Goal: Transaction & Acquisition: Purchase product/service

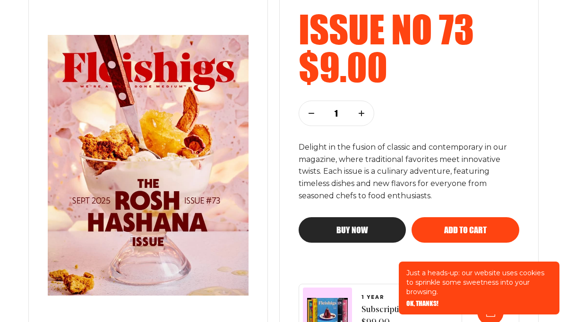
scroll to position [158, 0]
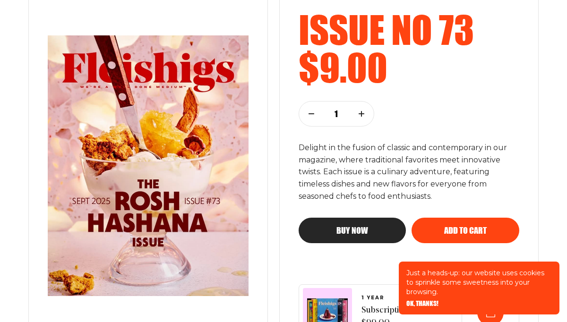
click at [362, 111] on icon "button" at bounding box center [362, 114] width 6 height 6
click at [356, 225] on button "Buy now" at bounding box center [353, 231] width 108 height 26
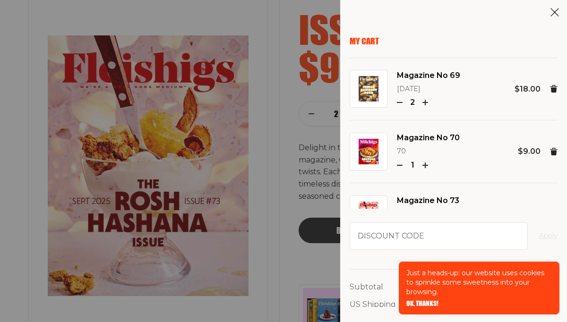
click at [397, 101] on icon "button" at bounding box center [400, 103] width 6 height 6
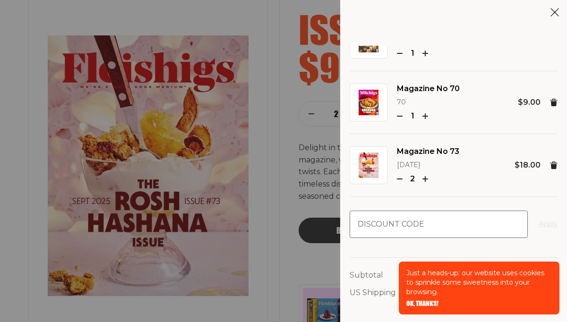
scroll to position [72, 0]
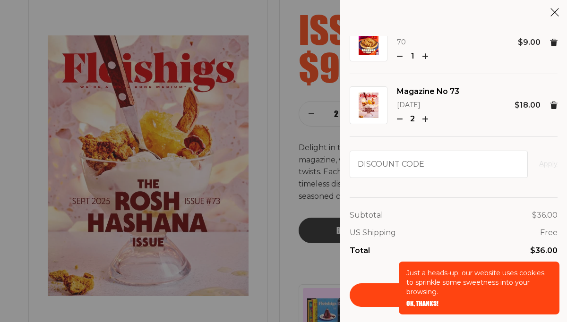
click at [386, 295] on link "Checkout" at bounding box center [454, 296] width 208 height 24
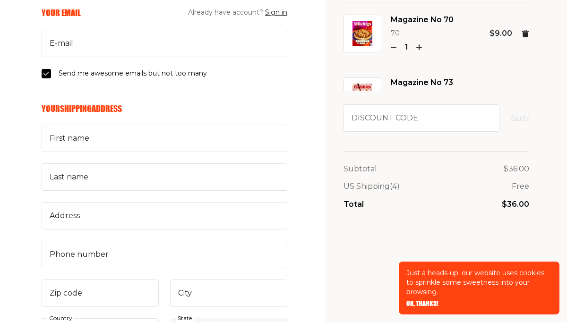
scroll to position [122, 0]
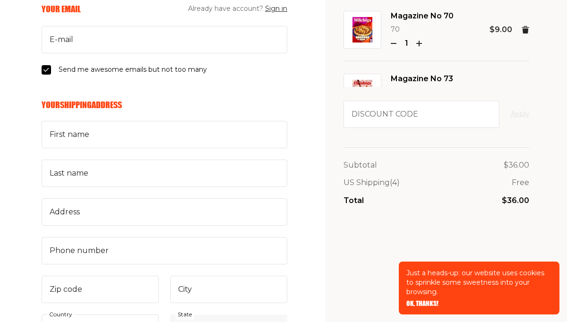
click at [396, 86] on div "Magazine No 73 September 2025 2" at bounding box center [422, 93] width 62 height 40
